Goal: Transaction & Acquisition: Purchase product/service

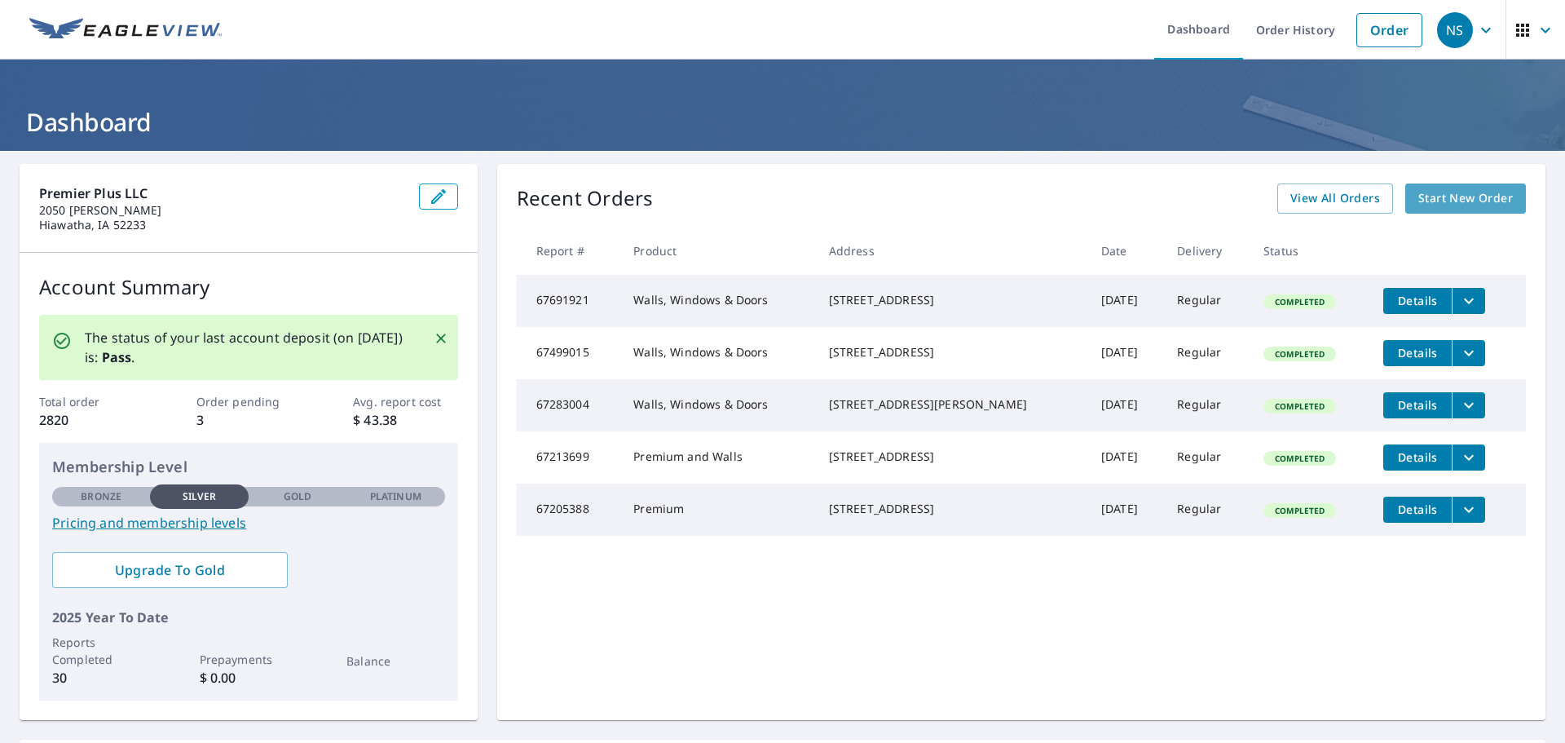
click at [1411, 187] on link "Start New Order" at bounding box center [1465, 198] width 121 height 30
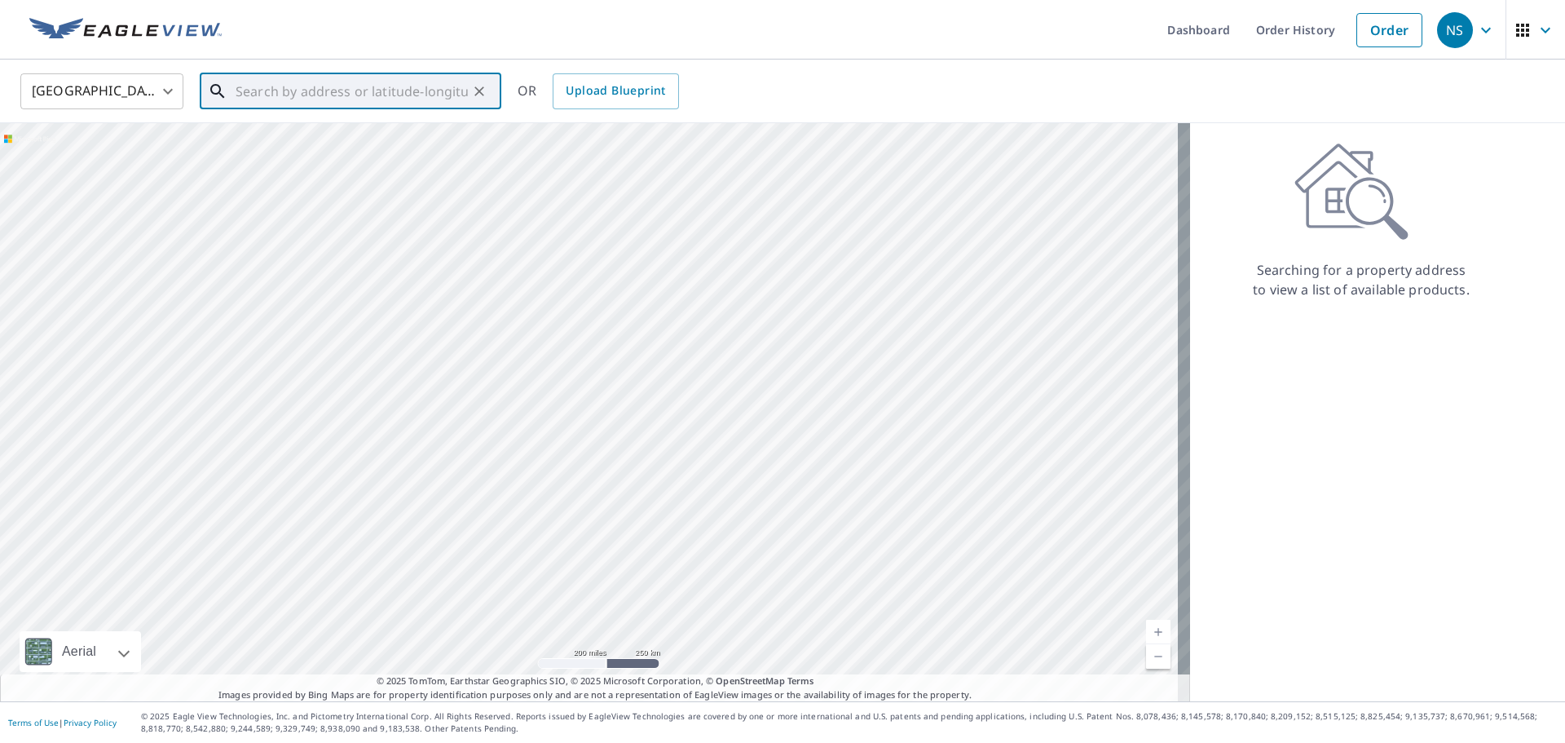
click at [349, 82] on input "text" at bounding box center [352, 91] width 232 height 46
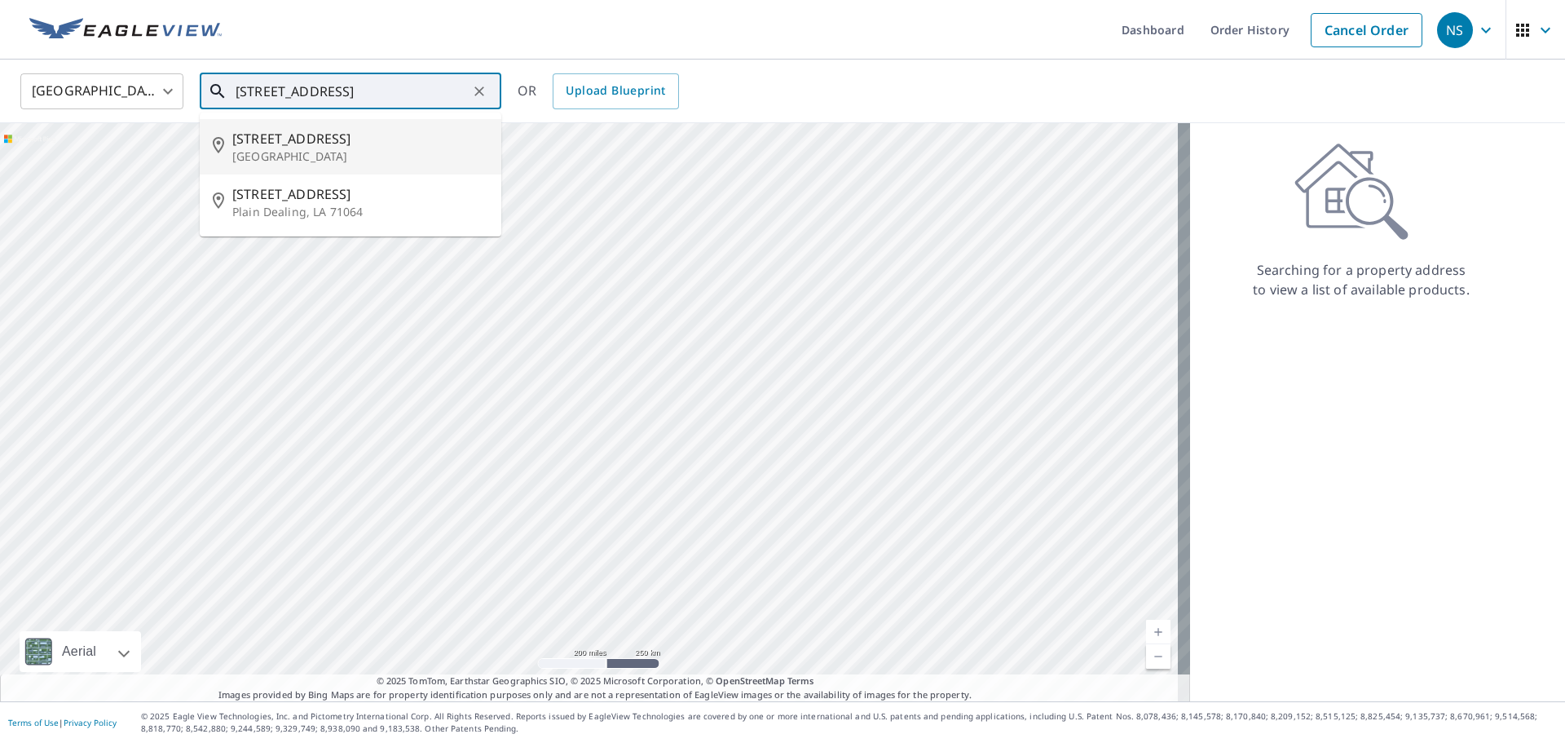
click at [370, 149] on p "[GEOGRAPHIC_DATA]" at bounding box center [360, 156] width 256 height 16
type input "[STREET_ADDRESS]"
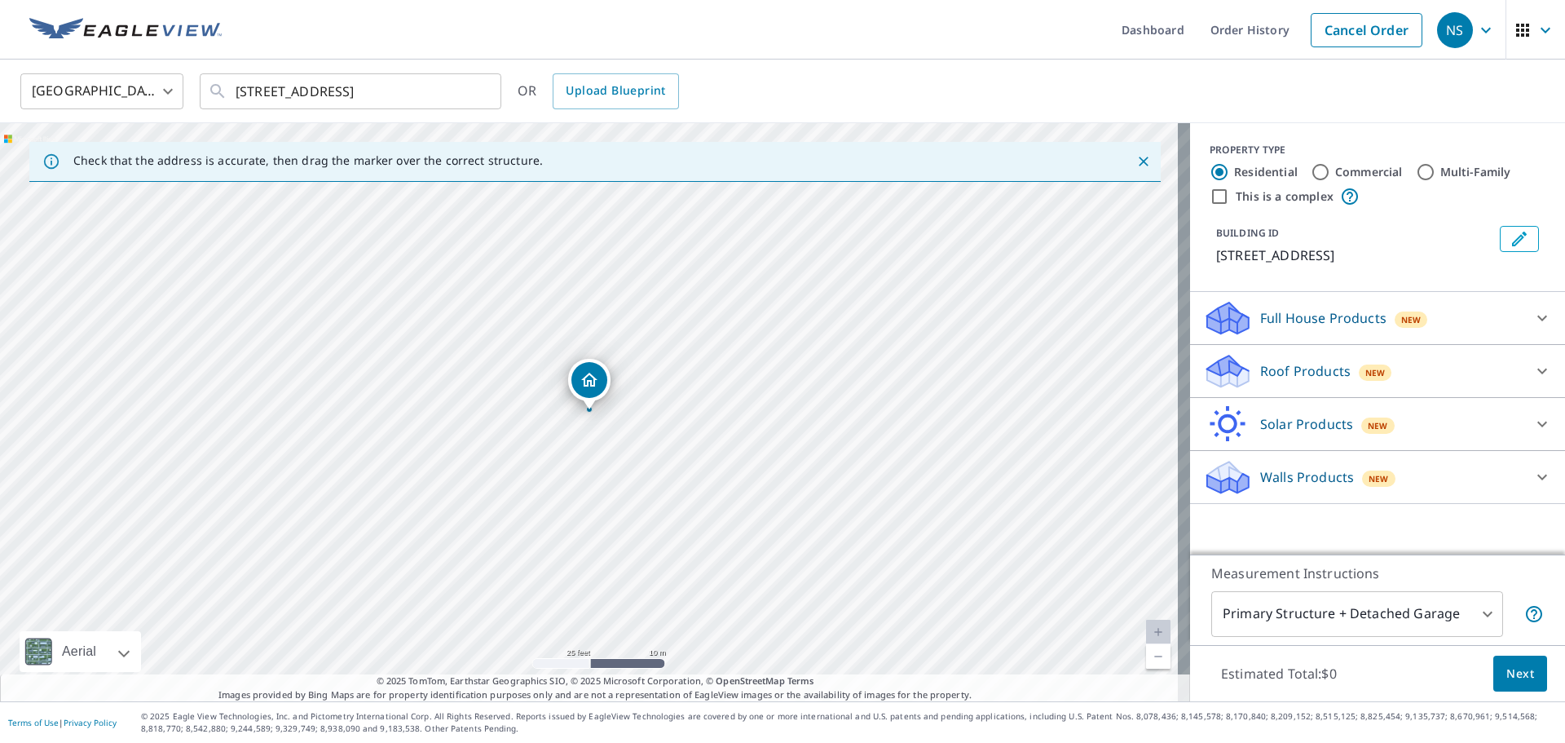
click at [1288, 377] on p "Roof Products" at bounding box center [1305, 371] width 90 height 20
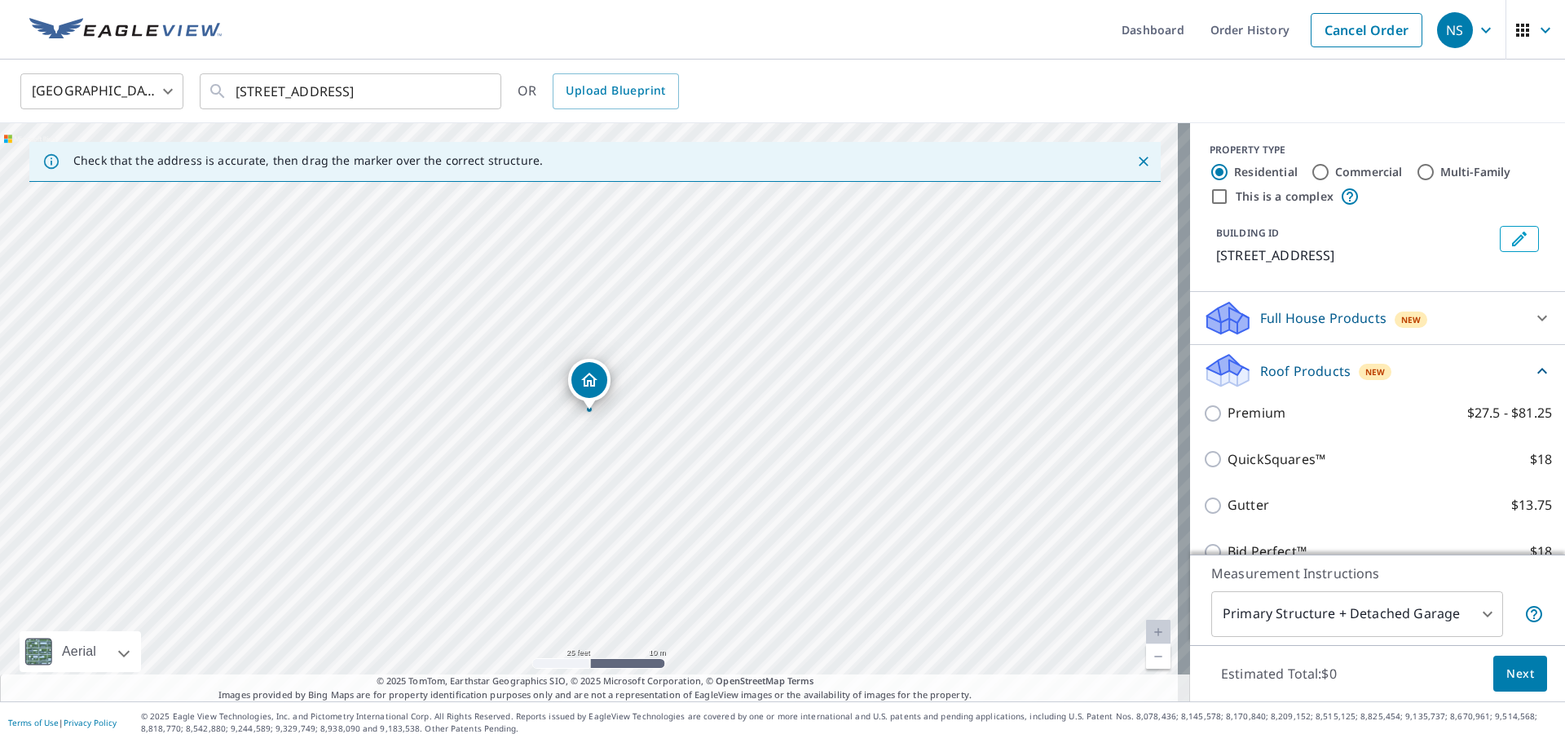
click at [1255, 424] on div "Premium $27.5 - $81.25" at bounding box center [1377, 413] width 349 height 46
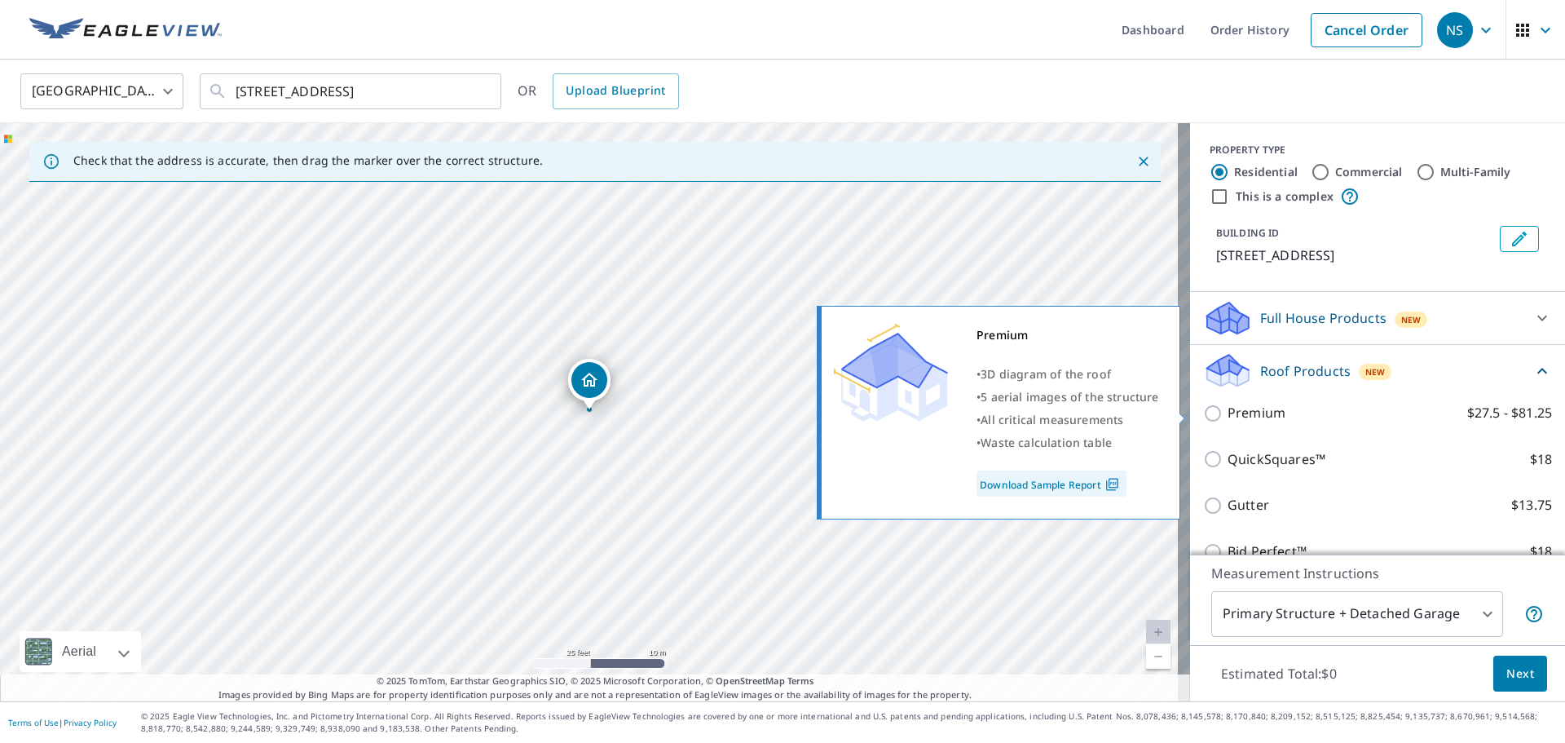
click at [1208, 420] on input "Premium $27.5 - $81.25" at bounding box center [1215, 414] width 24 height 20
checkbox input "true"
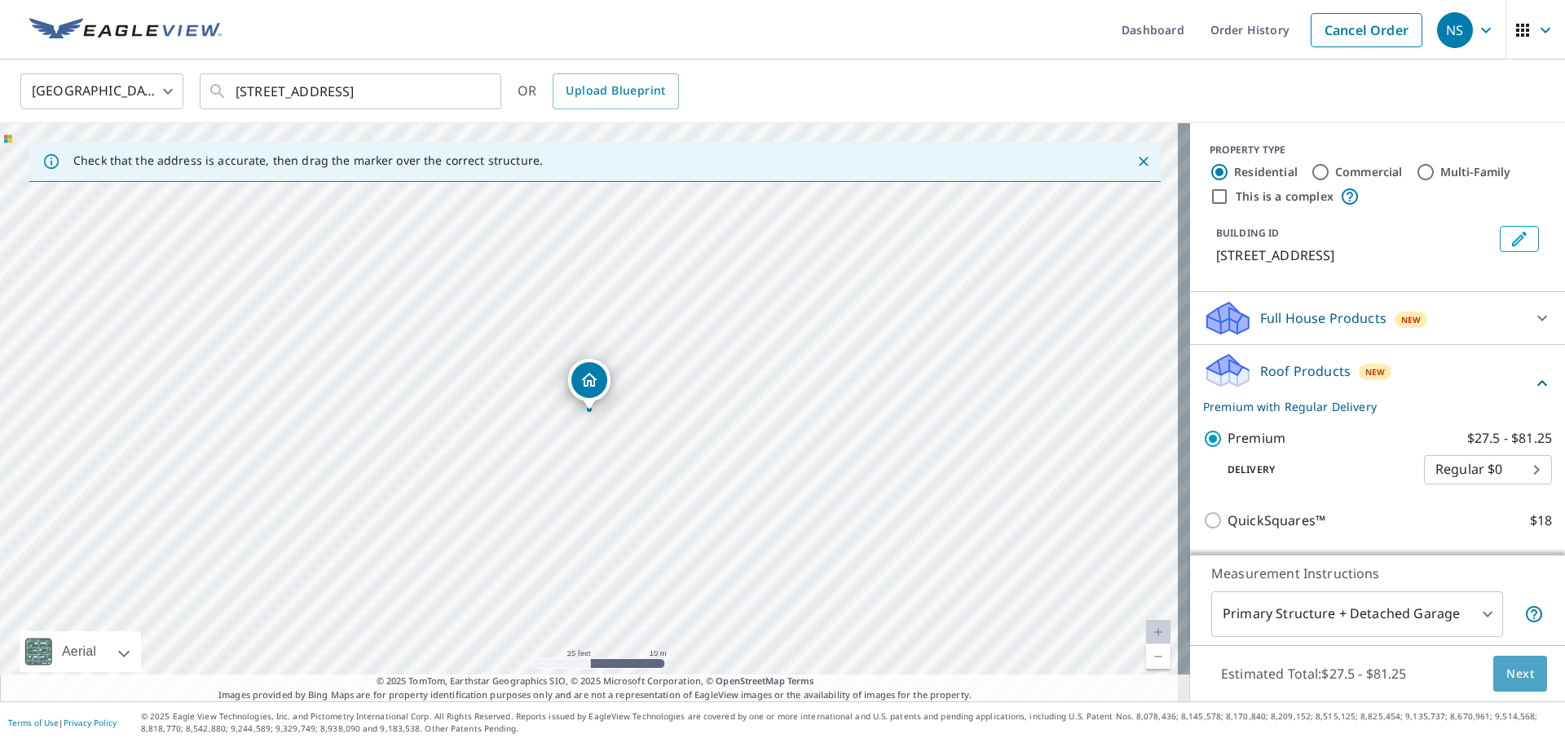
click at [1506, 675] on span "Next" at bounding box center [1520, 674] width 28 height 20
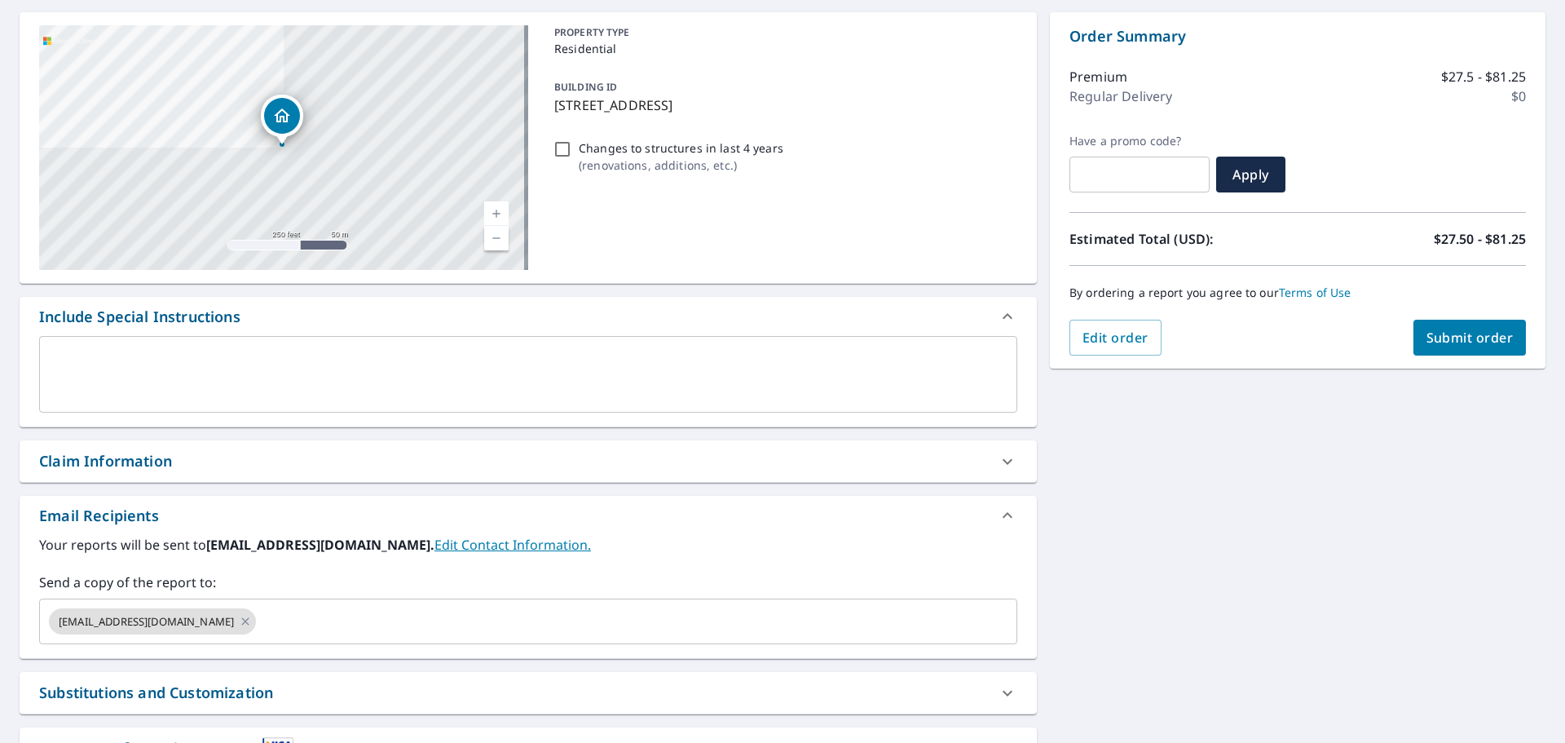
scroll to position [163, 0]
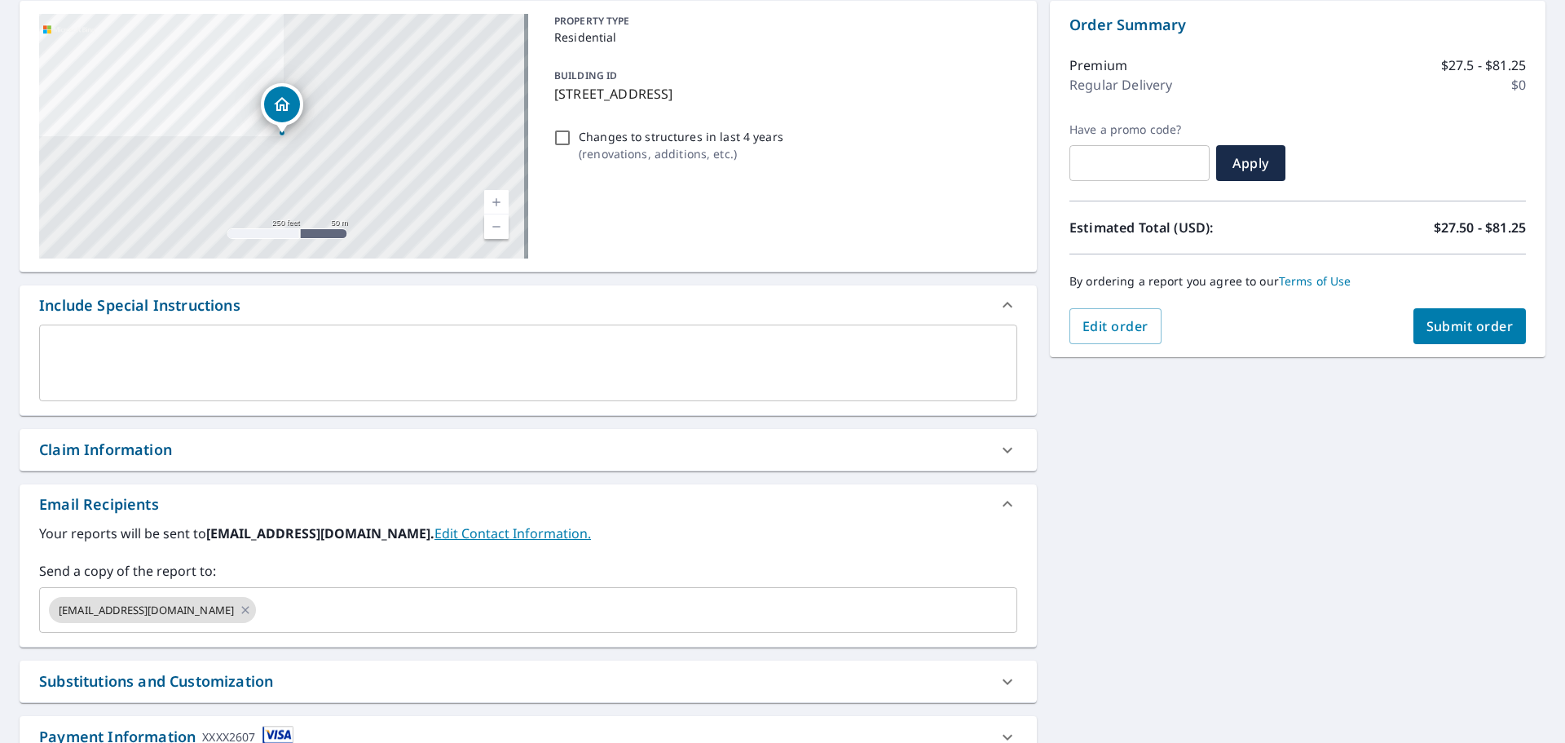
click at [1504, 327] on button "Submit order" at bounding box center [1470, 326] width 113 height 36
